Goal: Task Accomplishment & Management: Use online tool/utility

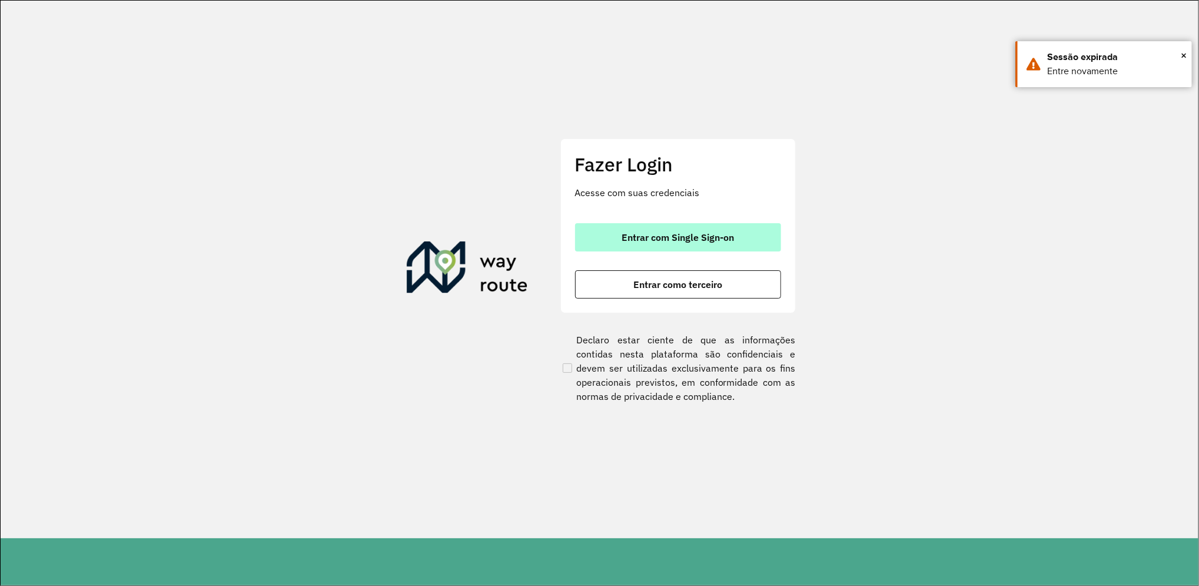
click at [643, 235] on span "Entrar com Single Sign-on" at bounding box center [677, 236] width 112 height 9
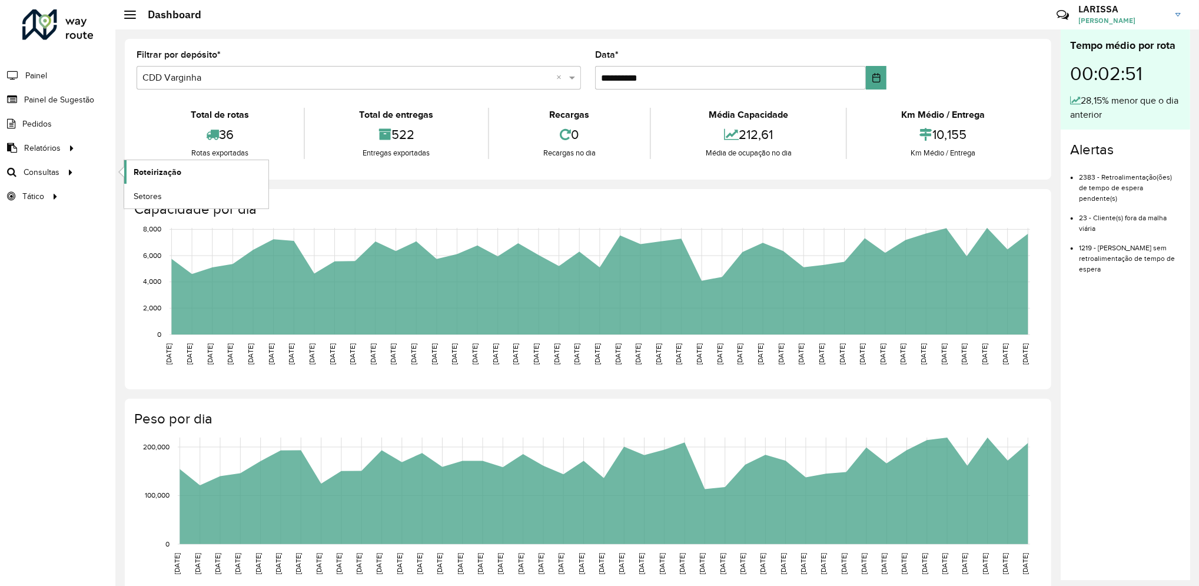
click at [126, 175] on link "Roteirização" at bounding box center [196, 172] width 144 height 24
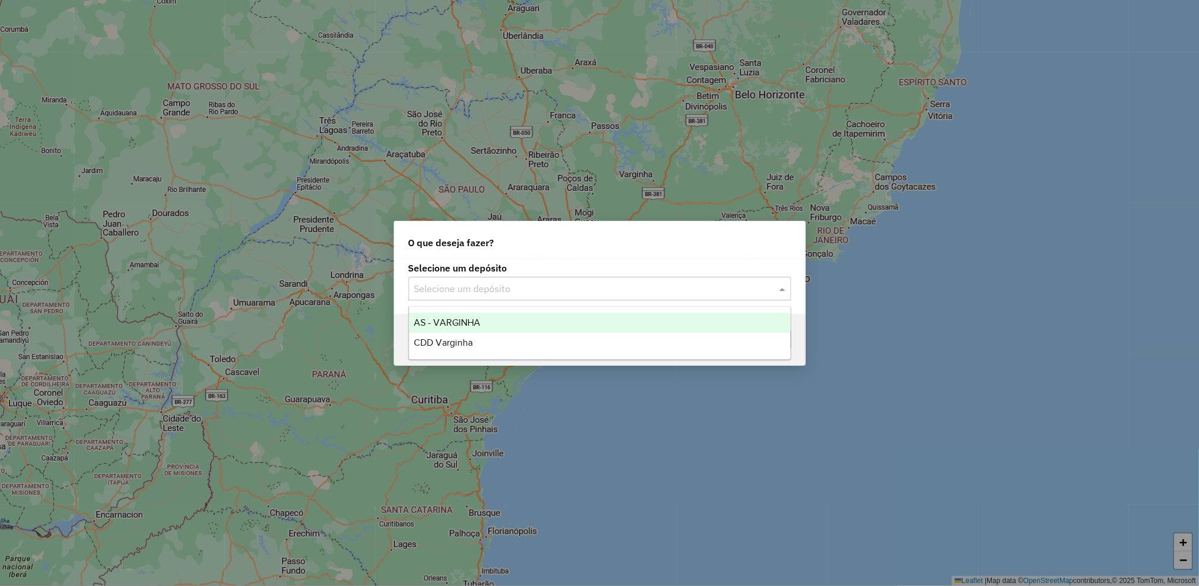
click at [615, 293] on input "text" at bounding box center [587, 289] width 347 height 14
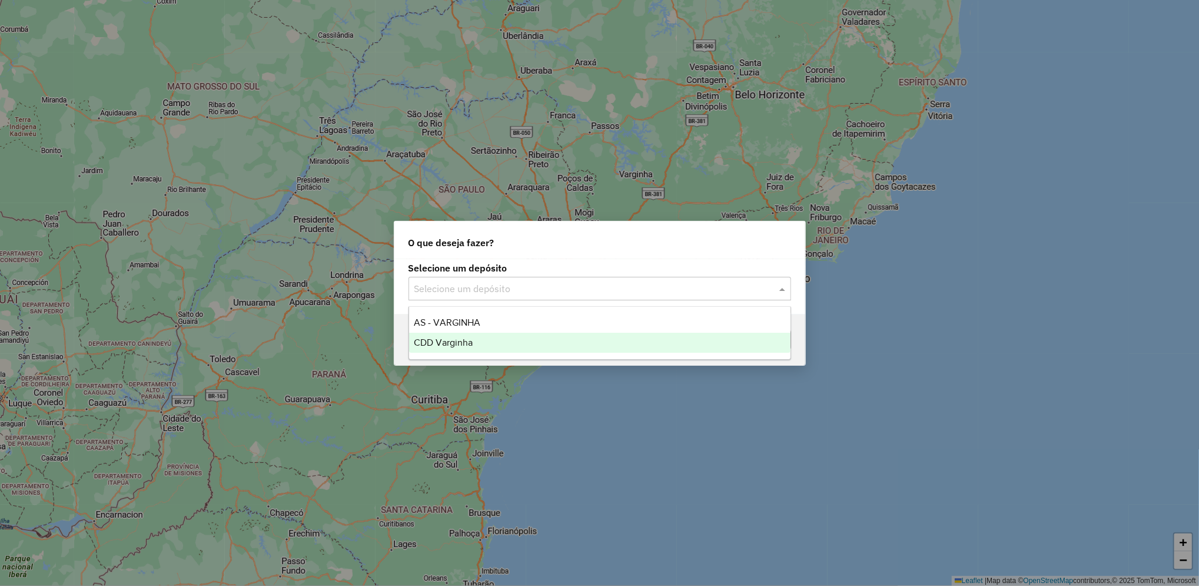
click at [531, 338] on div "CDD Varginha" at bounding box center [599, 342] width 381 height 20
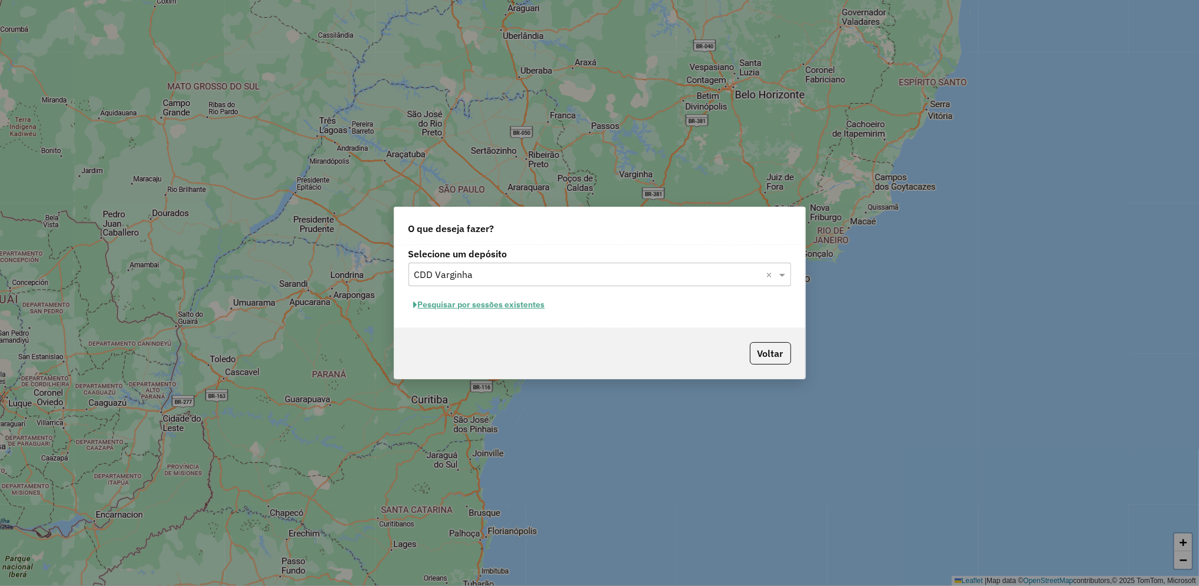
click at [515, 309] on button "Pesquisar por sessões existentes" at bounding box center [479, 304] width 142 height 18
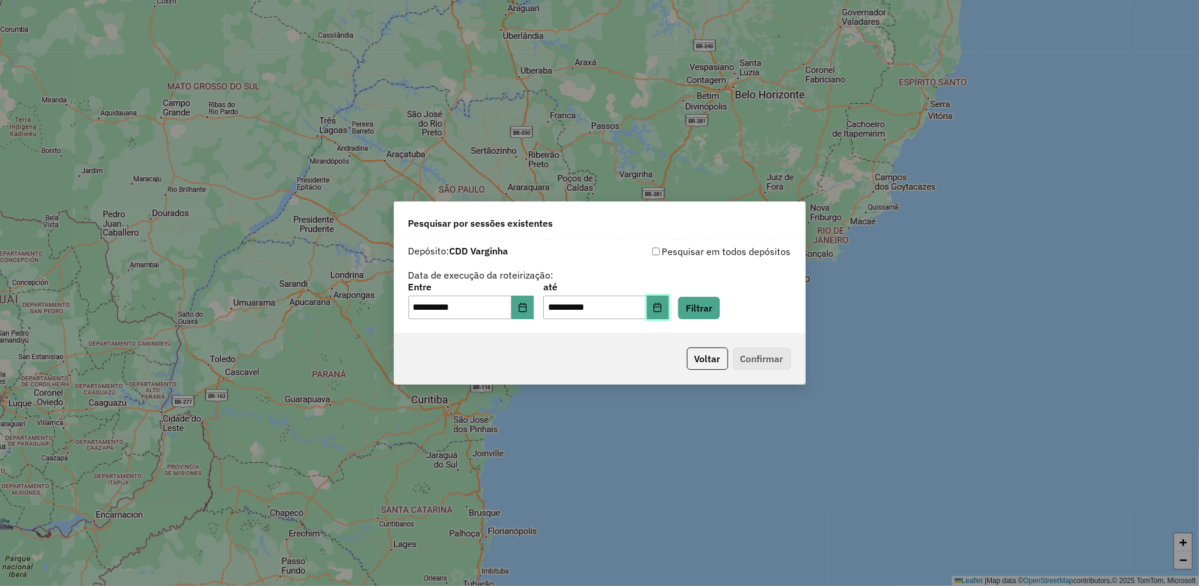
click at [669, 311] on button "Choose Date" at bounding box center [658, 307] width 22 height 24
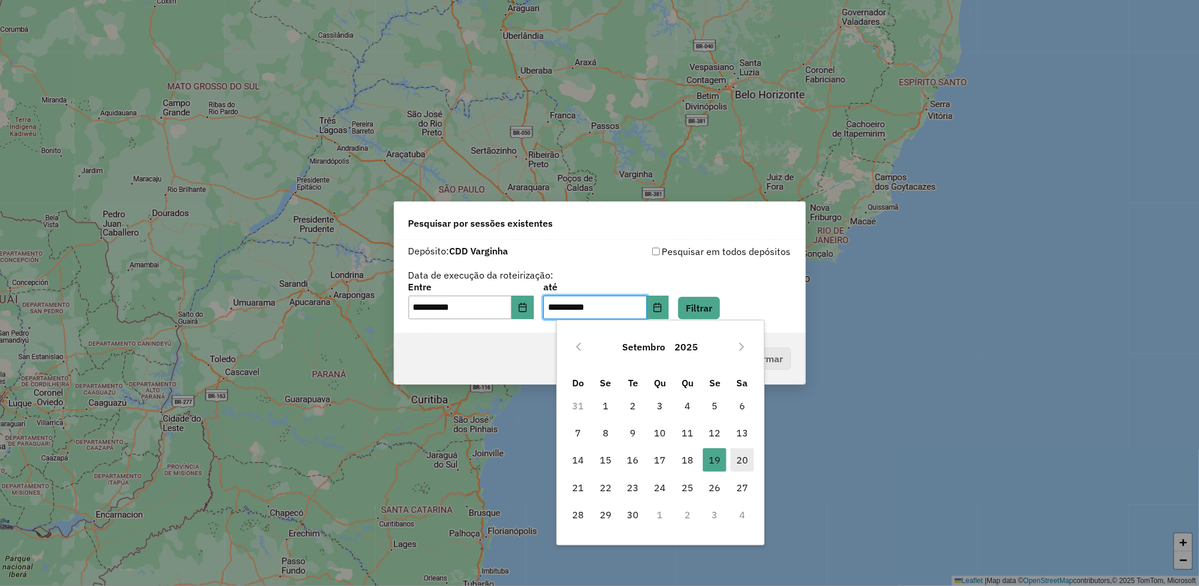
click at [742, 451] on span "20" at bounding box center [742, 460] width 24 height 24
type input "**********"
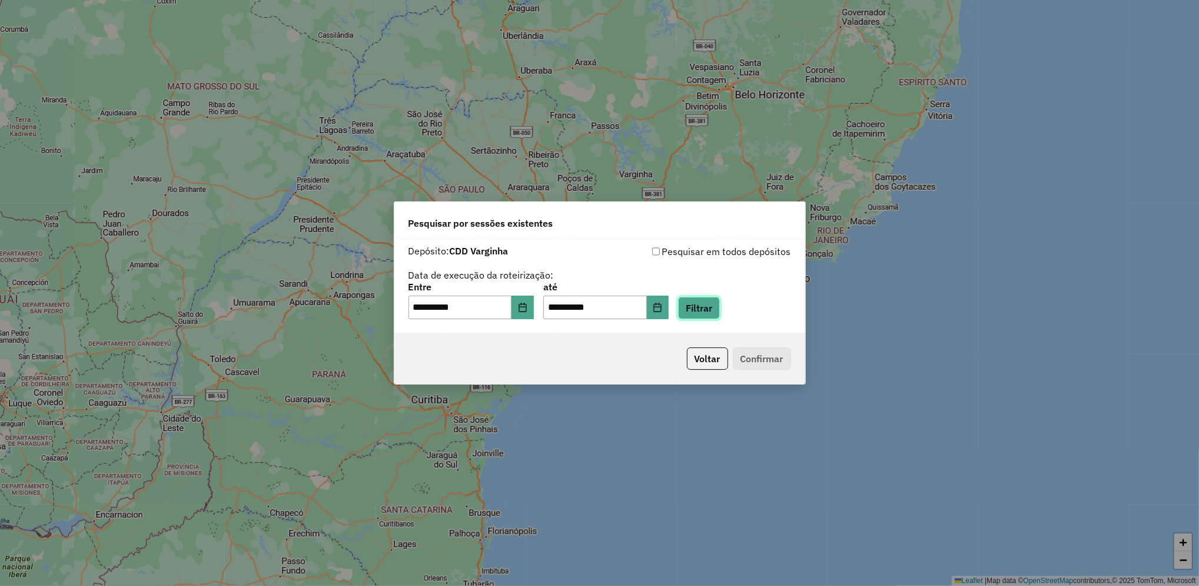
click at [720, 316] on button "Filtrar" at bounding box center [699, 308] width 42 height 22
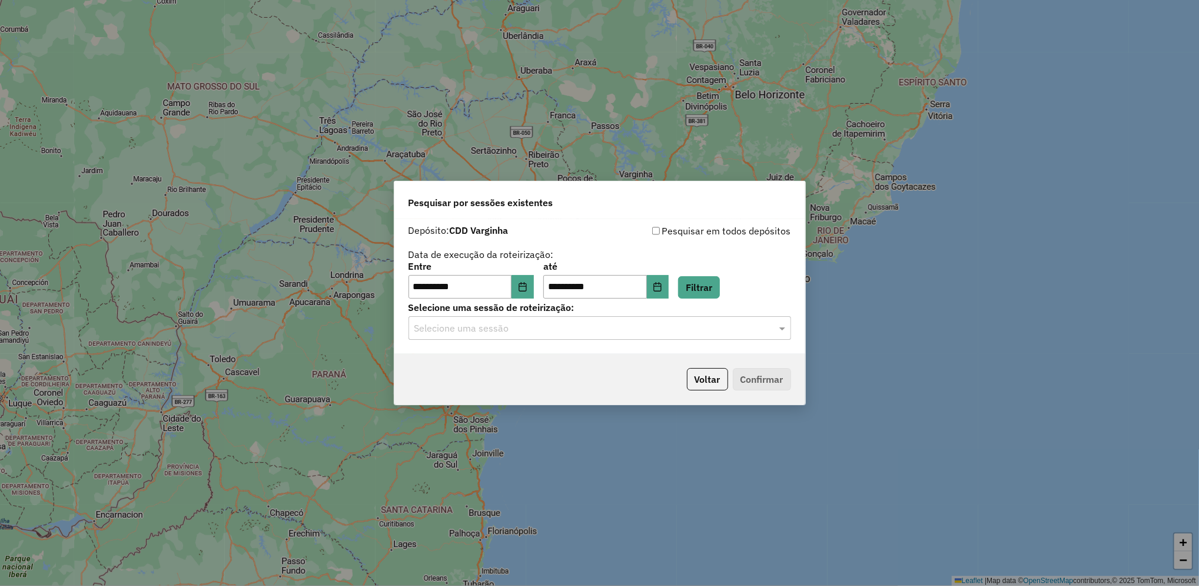
click at [595, 340] on div "**********" at bounding box center [599, 286] width 411 height 135
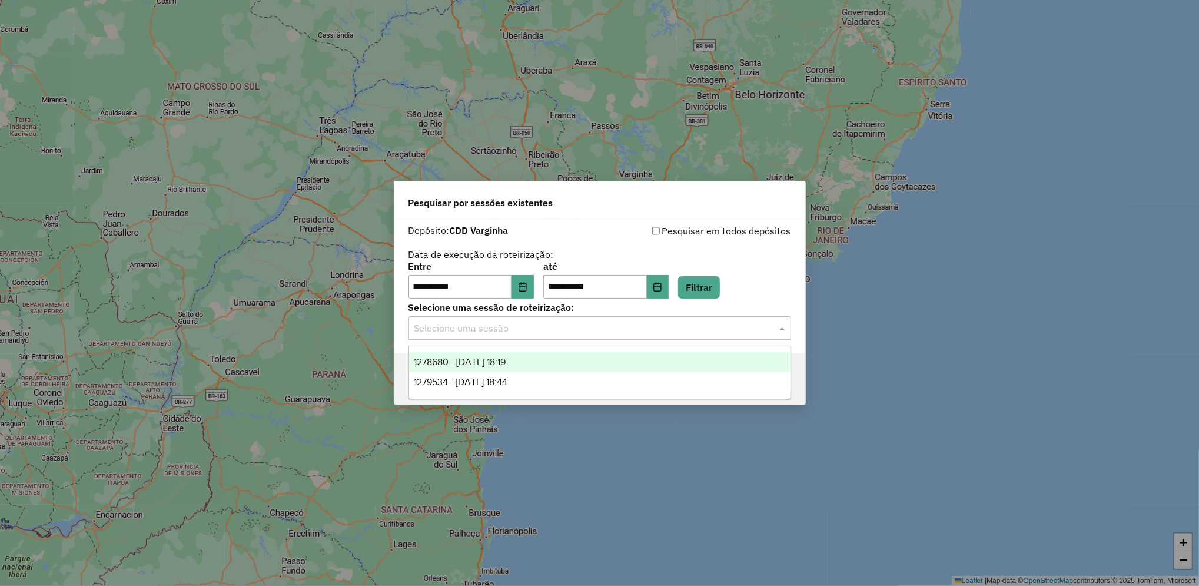
click at [554, 330] on input "text" at bounding box center [587, 328] width 347 height 14
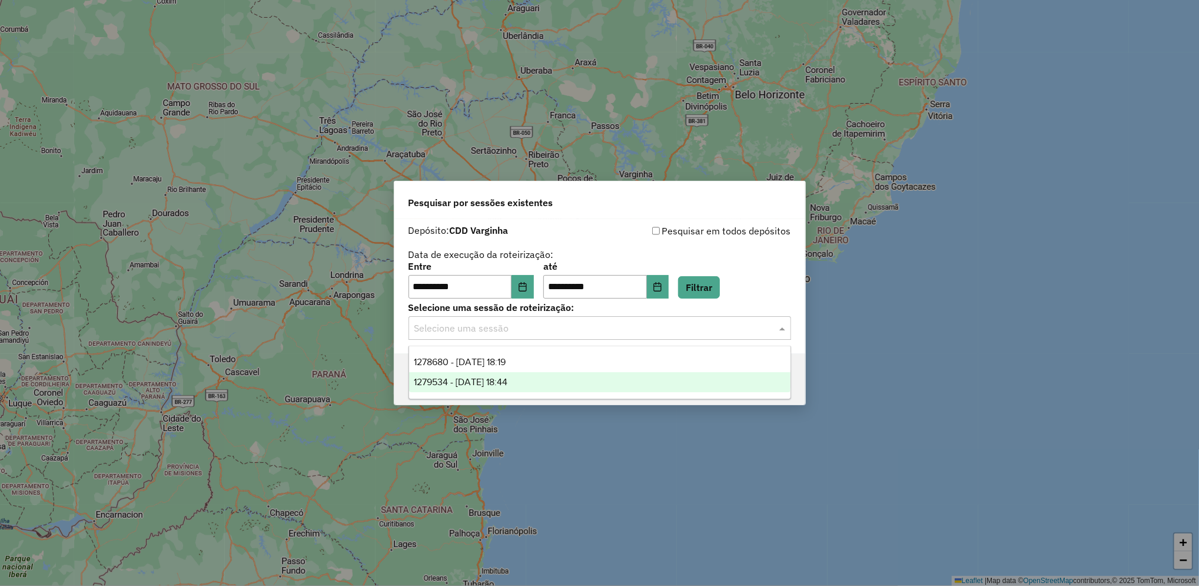
click at [550, 375] on div "1279534 - 20/09/2025 18:44" at bounding box center [599, 382] width 381 height 20
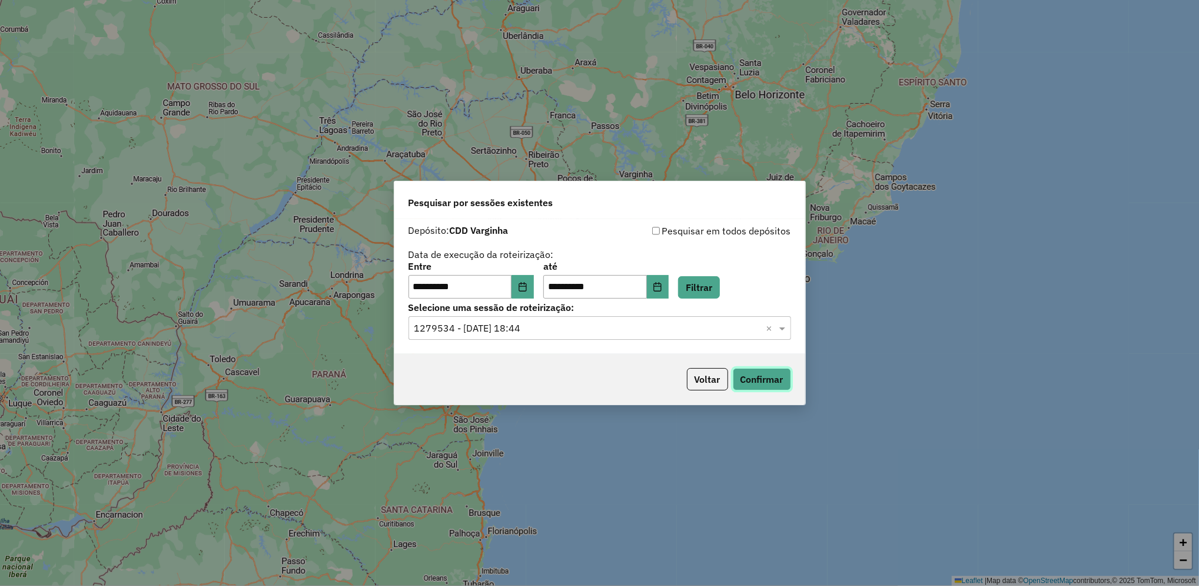
click at [764, 384] on button "Confirmar" at bounding box center [762, 379] width 58 height 22
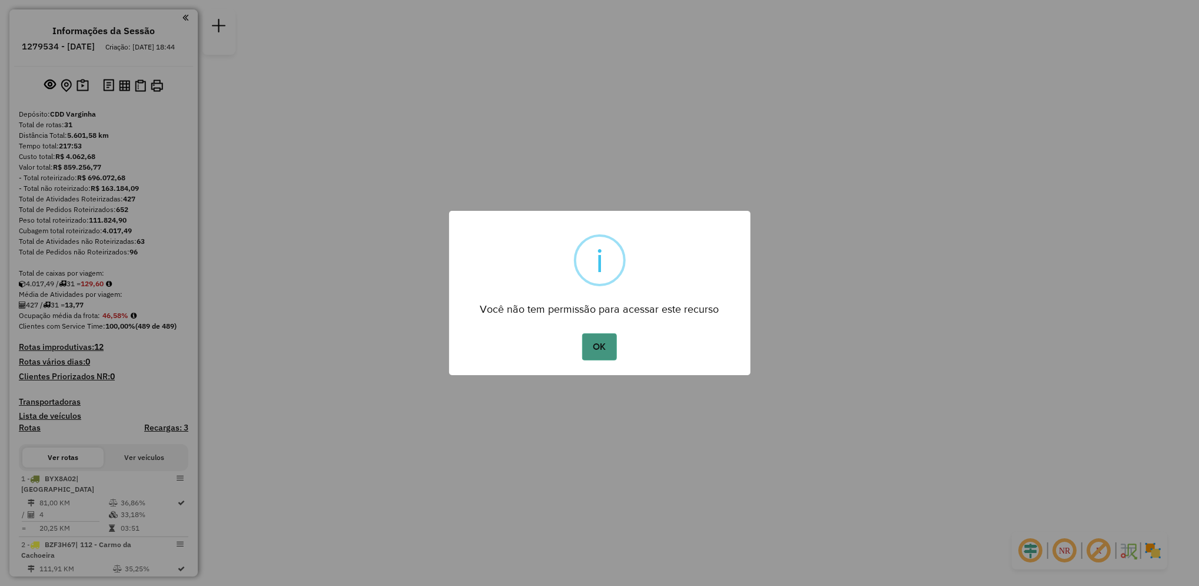
click at [610, 345] on button "OK" at bounding box center [599, 346] width 35 height 27
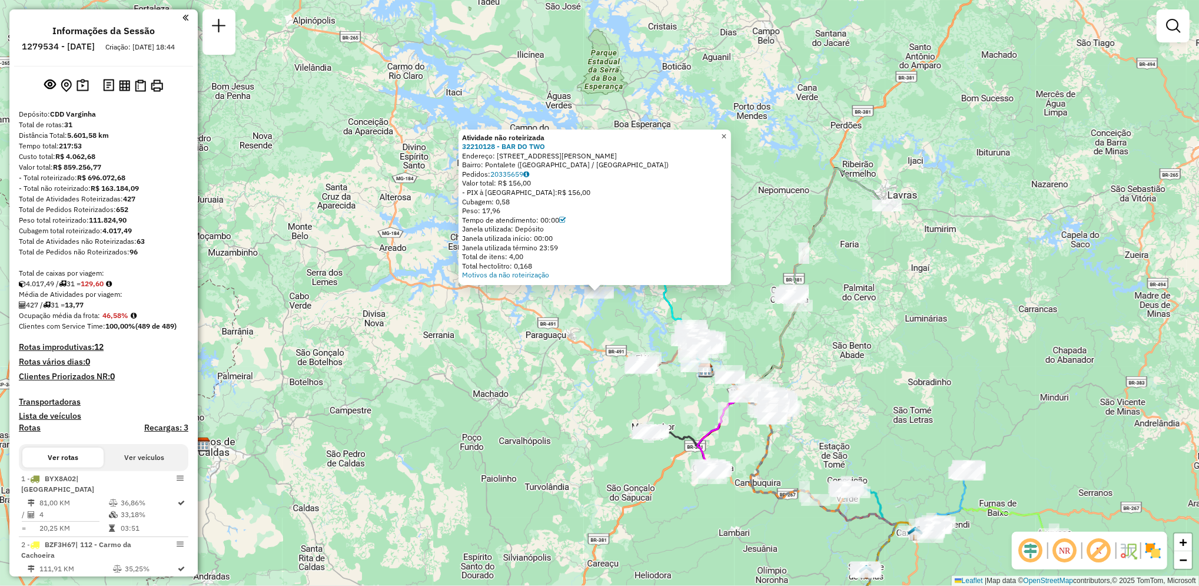
click at [731, 132] on link "×" at bounding box center [724, 136] width 14 height 14
click at [644, 312] on div "Atividade não roteirizada 32210128 - BAR DO TWO Endereço: Rua Manoel Ferreira, …" at bounding box center [599, 293] width 1199 height 586
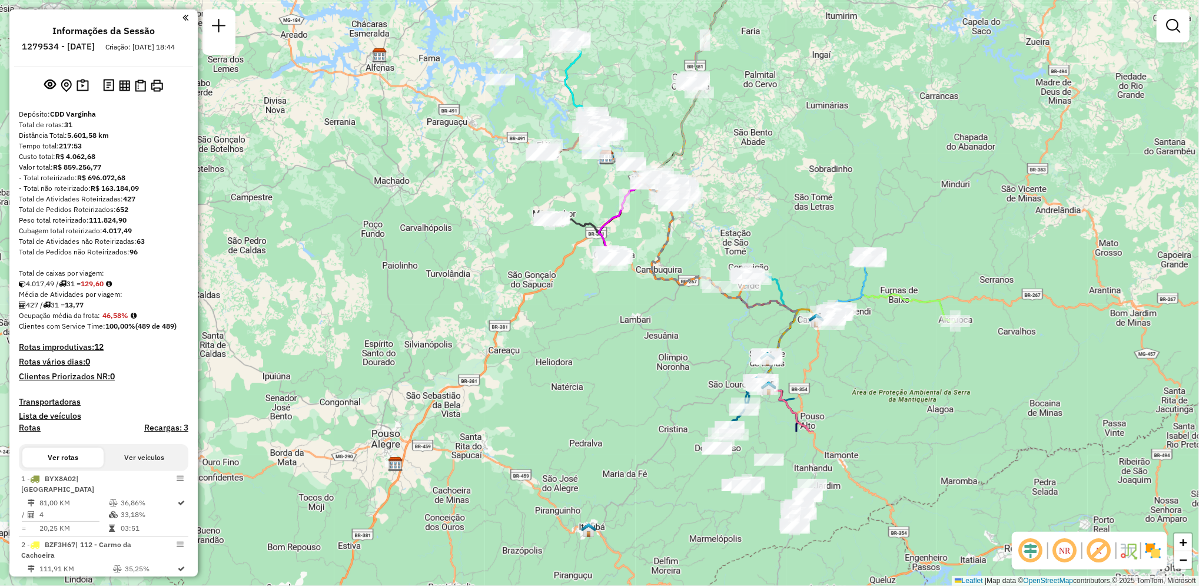
drag, startPoint x: 770, startPoint y: 425, endPoint x: 723, endPoint y: 293, distance: 139.8
click at [671, 211] on div at bounding box center [672, 205] width 29 height 12
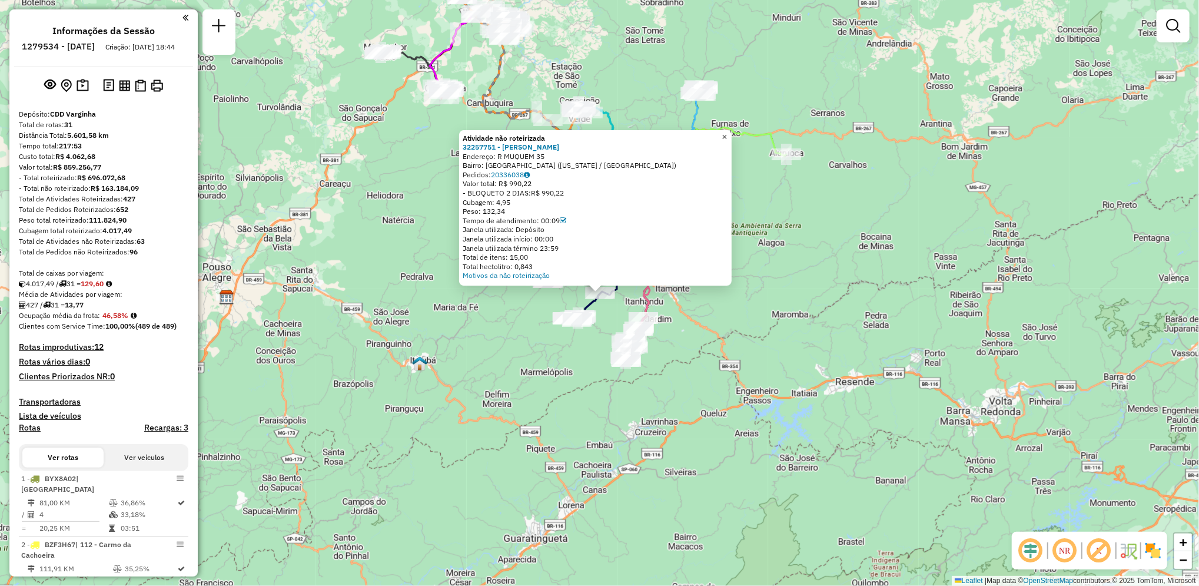
click at [727, 132] on span "×" at bounding box center [723, 137] width 5 height 10
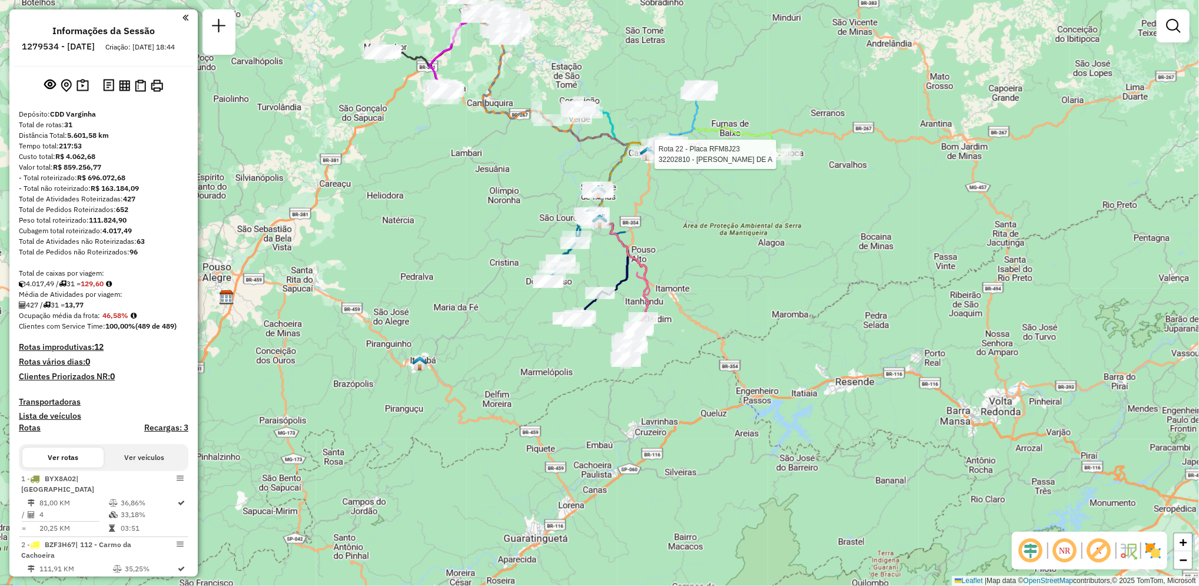
select select "**********"
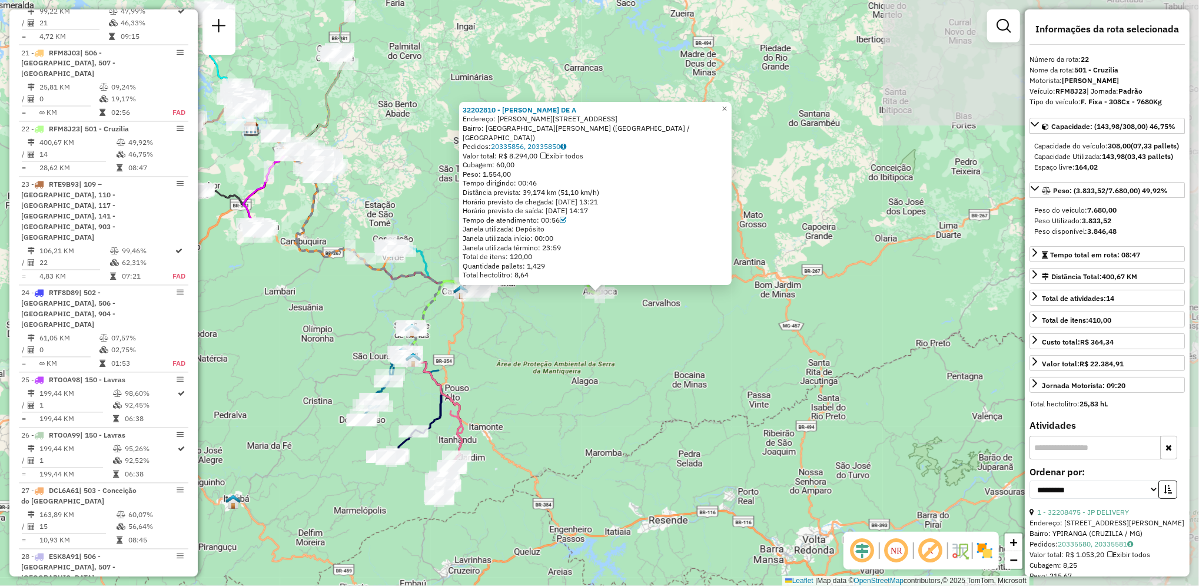
click at [790, 152] on div "32202810 - SéRGIO FERREIRA DE A Endereço: R MARIA NILCE SENADOR 506 Bairro: VIL…" at bounding box center [599, 293] width 1199 height 586
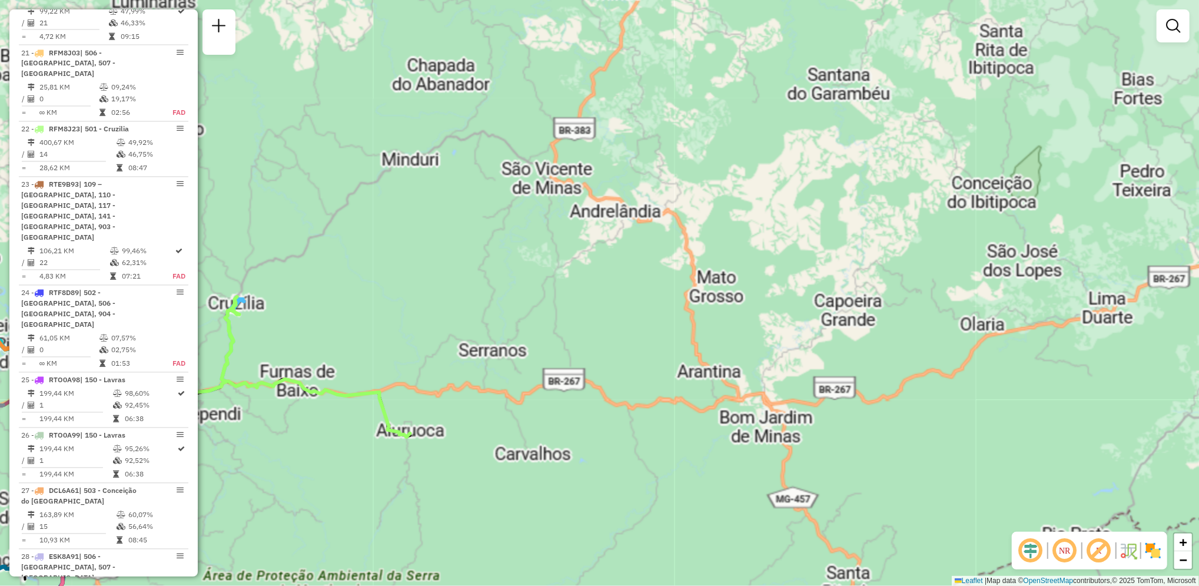
scroll to position [1835, 0]
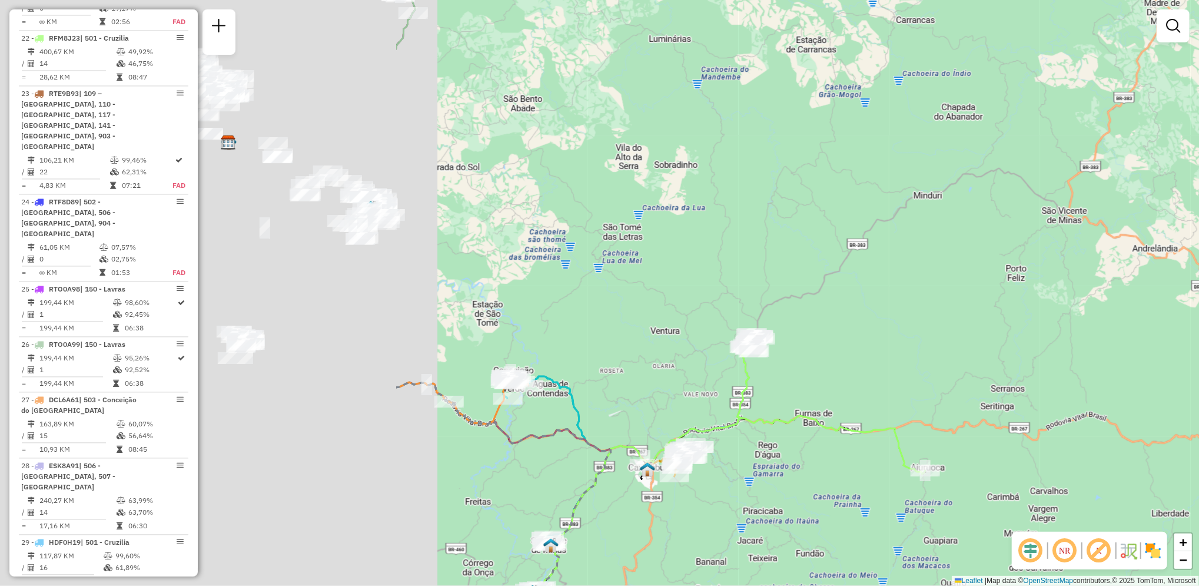
drag, startPoint x: 360, startPoint y: 234, endPoint x: 879, endPoint y: 271, distance: 521.0
click at [879, 271] on div "Janela de atendimento Grade de atendimento Capacidade Transportadoras Veículos …" at bounding box center [599, 293] width 1199 height 586
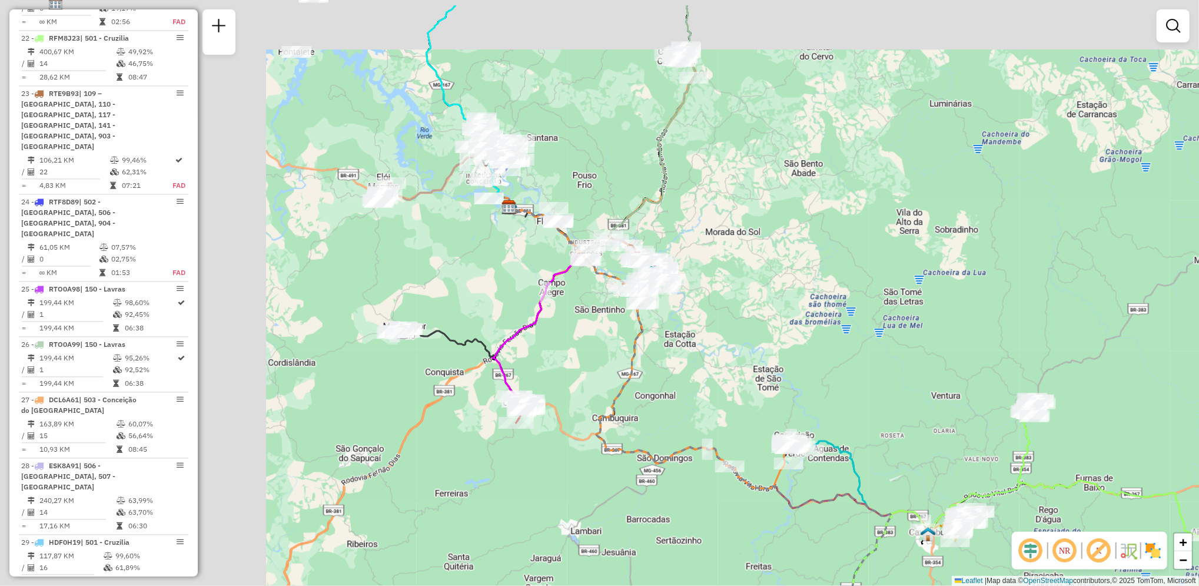
drag, startPoint x: 743, startPoint y: 212, endPoint x: 1018, endPoint y: 274, distance: 282.2
click at [1018, 274] on div "Janela de atendimento Grade de atendimento Capacidade Transportadoras Veículos …" at bounding box center [599, 293] width 1199 height 586
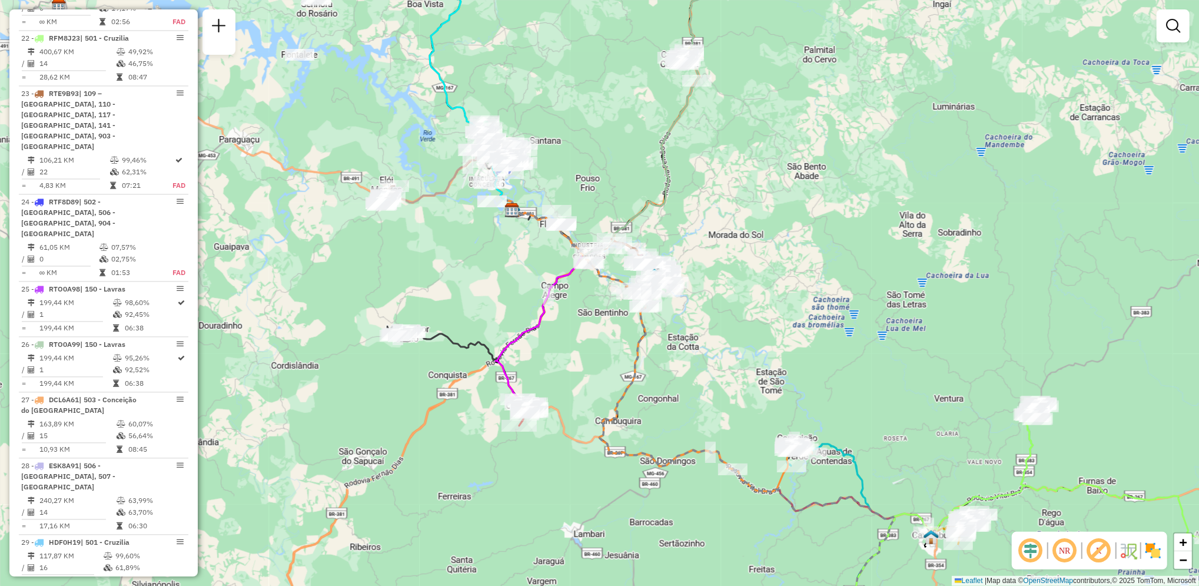
drag, startPoint x: 663, startPoint y: 123, endPoint x: 821, endPoint y: 263, distance: 211.8
click at [721, 257] on icon at bounding box center [612, 102] width 215 height 308
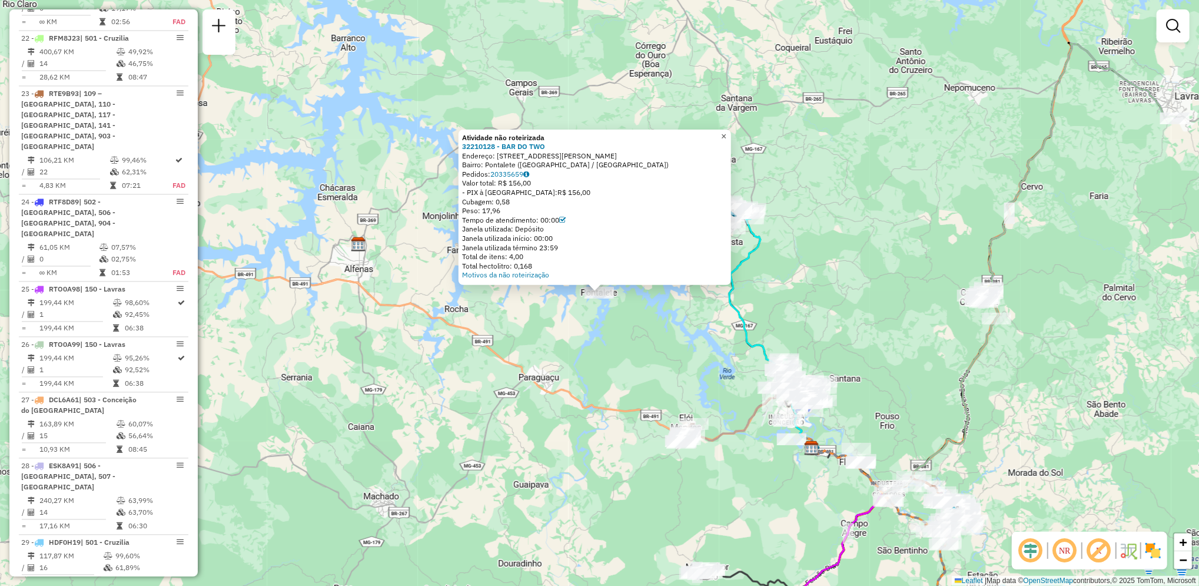
click at [726, 131] on span "×" at bounding box center [723, 136] width 5 height 10
